Goal: Information Seeking & Learning: Learn about a topic

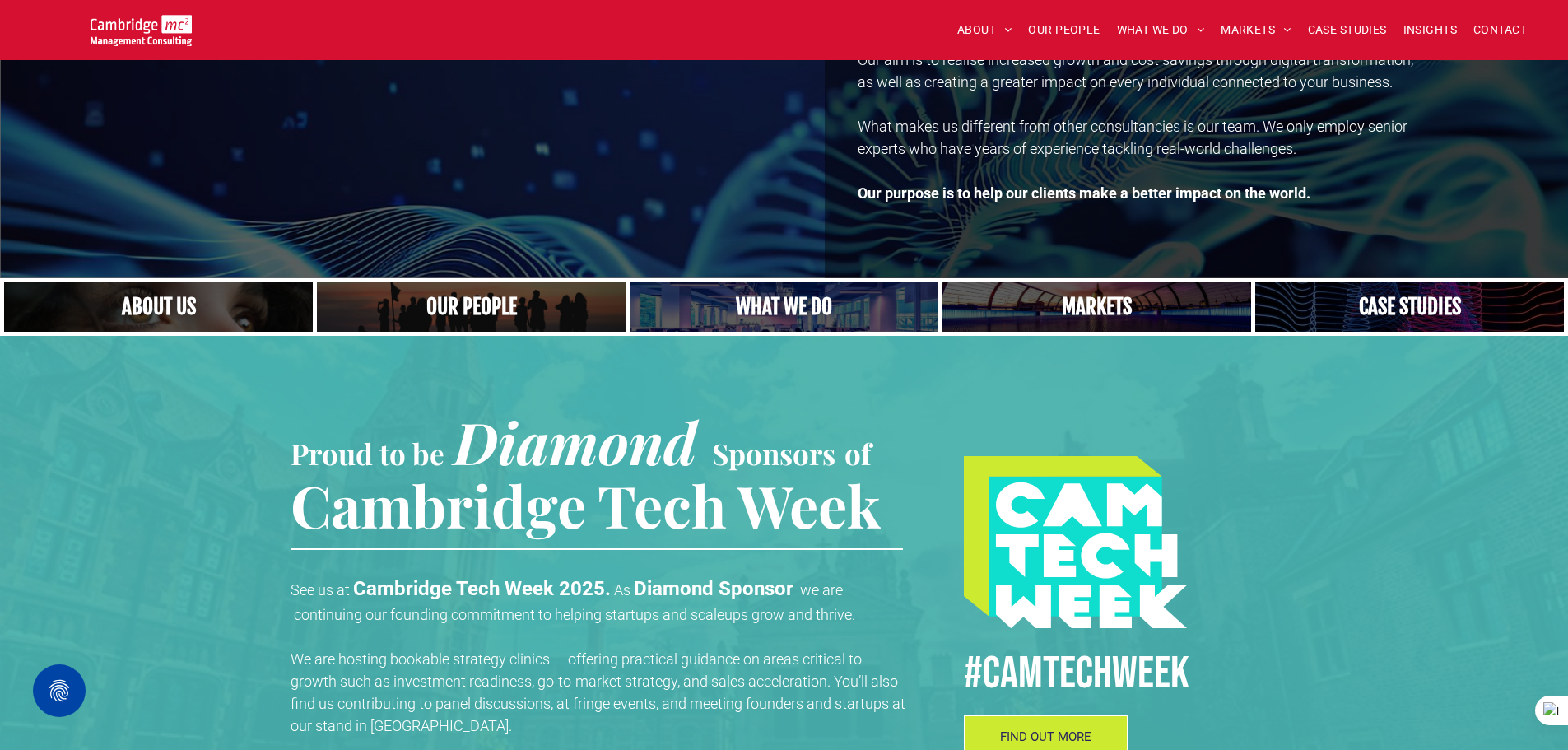
scroll to position [330, 0]
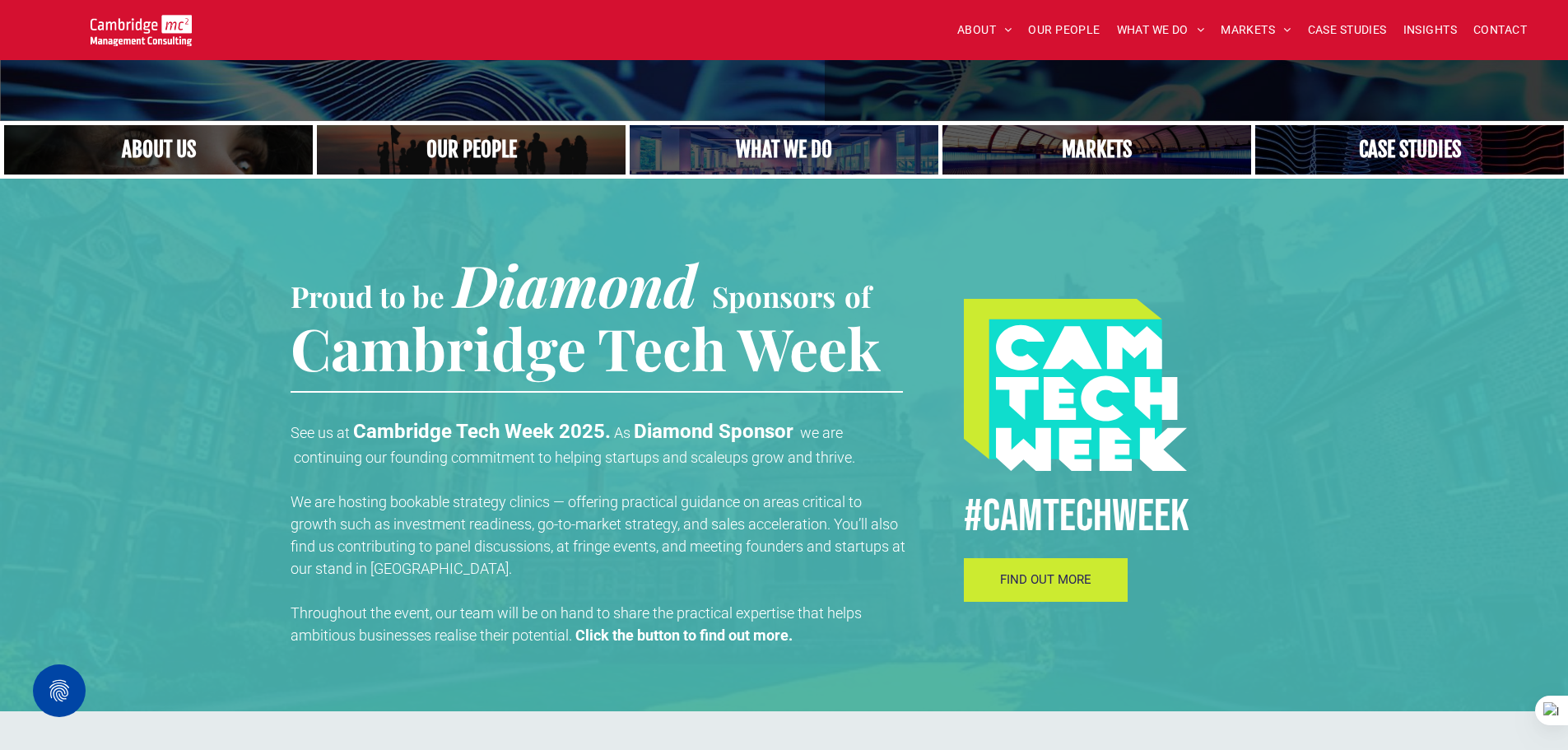
click at [1064, 582] on span "FIND OUT MORE" at bounding box center [1046, 579] width 92 height 15
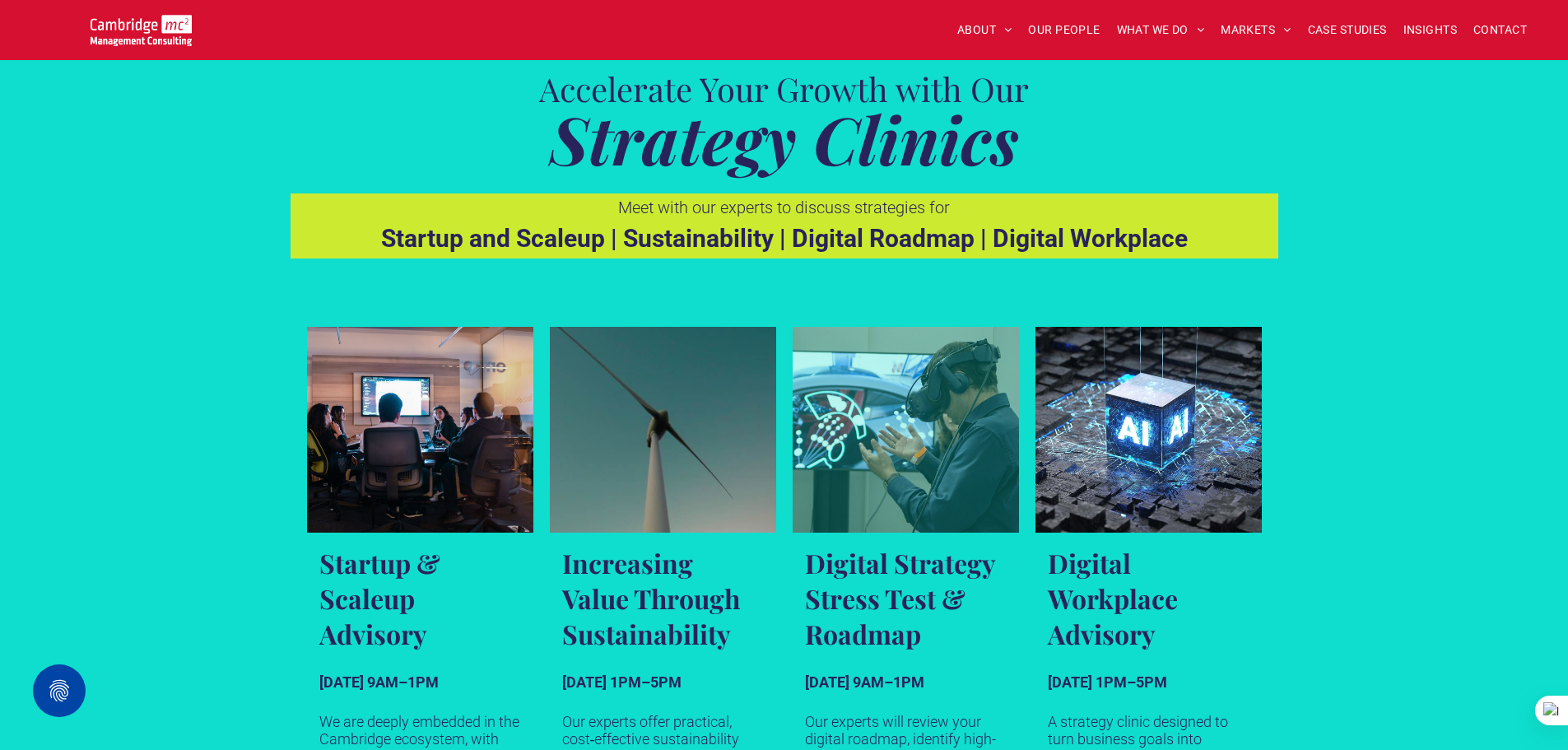
scroll to position [906, 0]
